Goal: Task Accomplishment & Management: Manage account settings

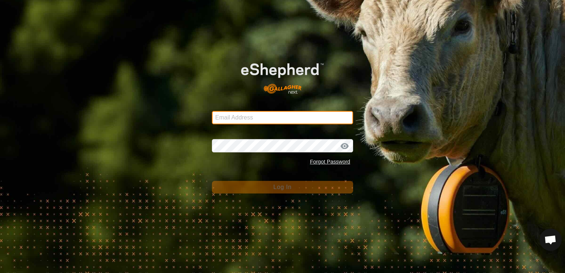
type input "[EMAIL_ADDRESS][DOMAIN_NAME]"
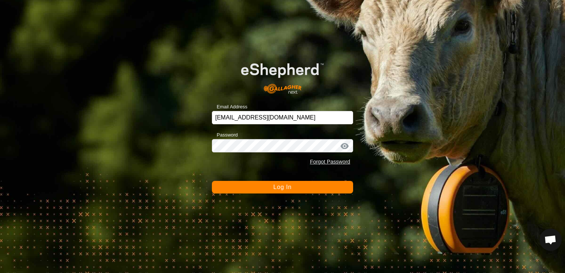
click at [276, 187] on span "Log In" at bounding box center [282, 187] width 18 height 6
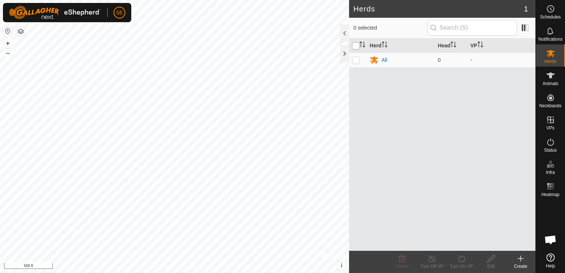
click at [357, 45] on input "checkbox" at bounding box center [355, 45] width 7 height 7
checkbox input "true"
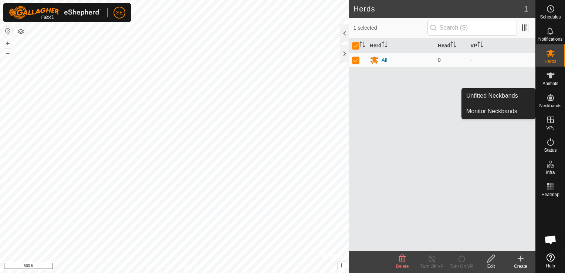
click at [553, 99] on icon at bounding box center [551, 97] width 9 height 9
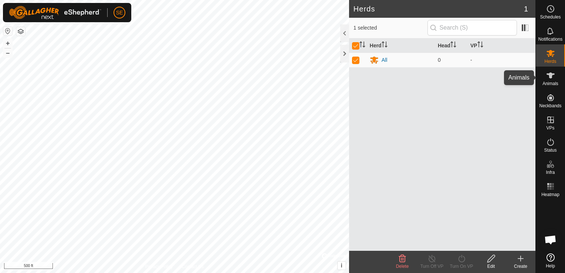
click at [554, 75] on icon at bounding box center [551, 75] width 9 height 9
